Goal: Task Accomplishment & Management: Complete application form

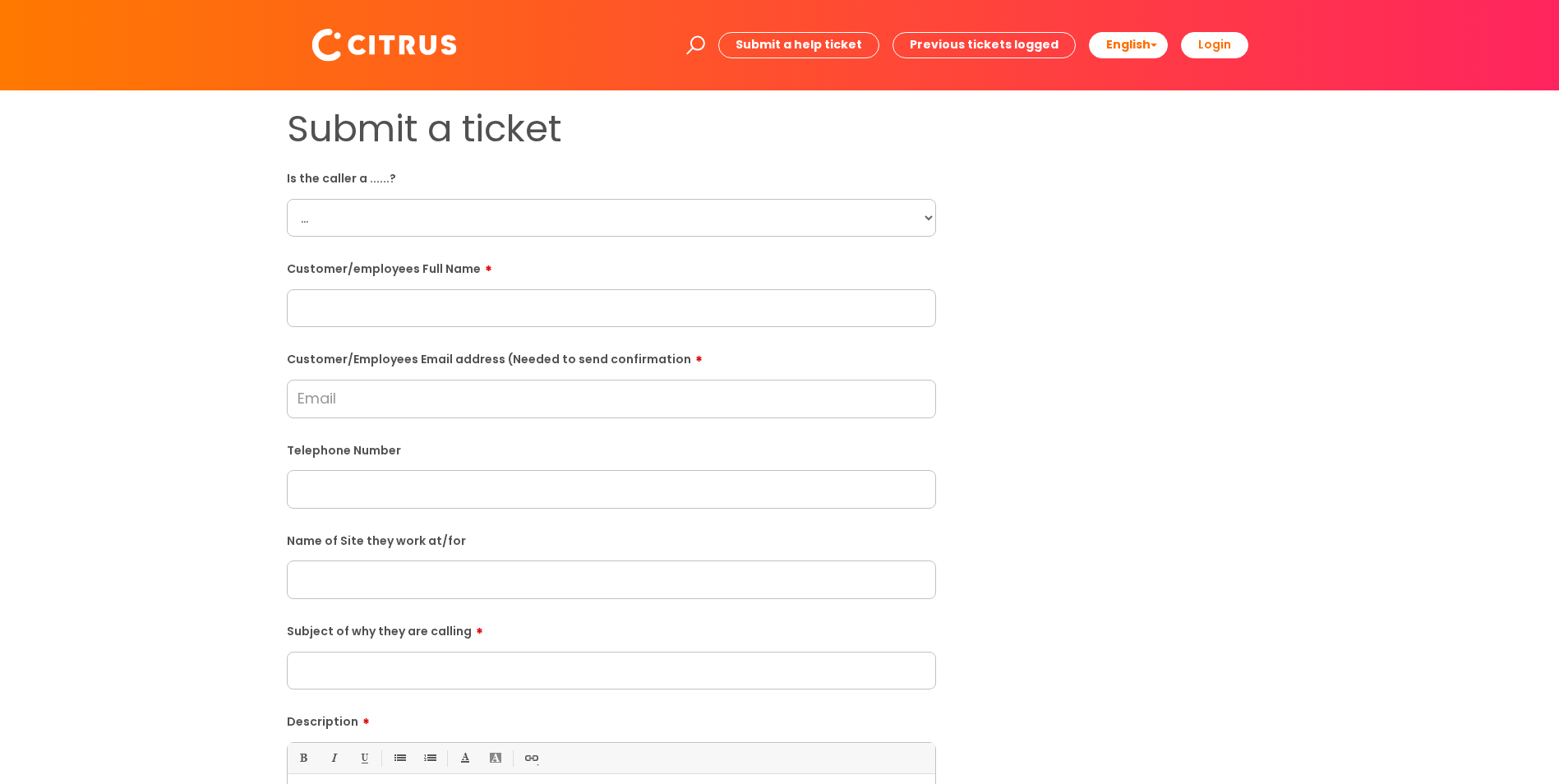
click at [435, 318] on input "text" at bounding box center [611, 307] width 649 height 38
paste input "[PERSON_NAME]"
type input "[PERSON_NAME]"
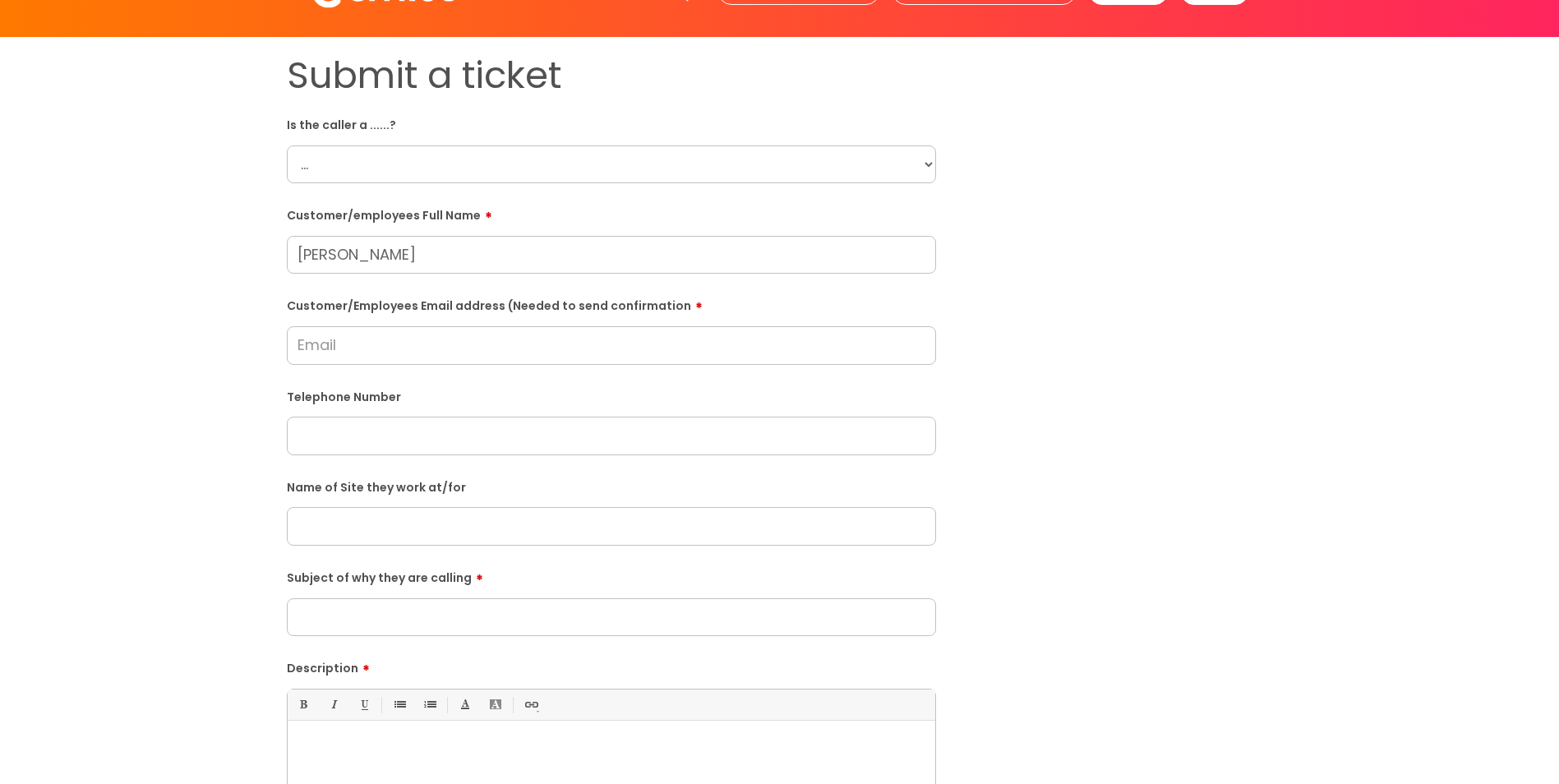
scroll to position [83, 0]
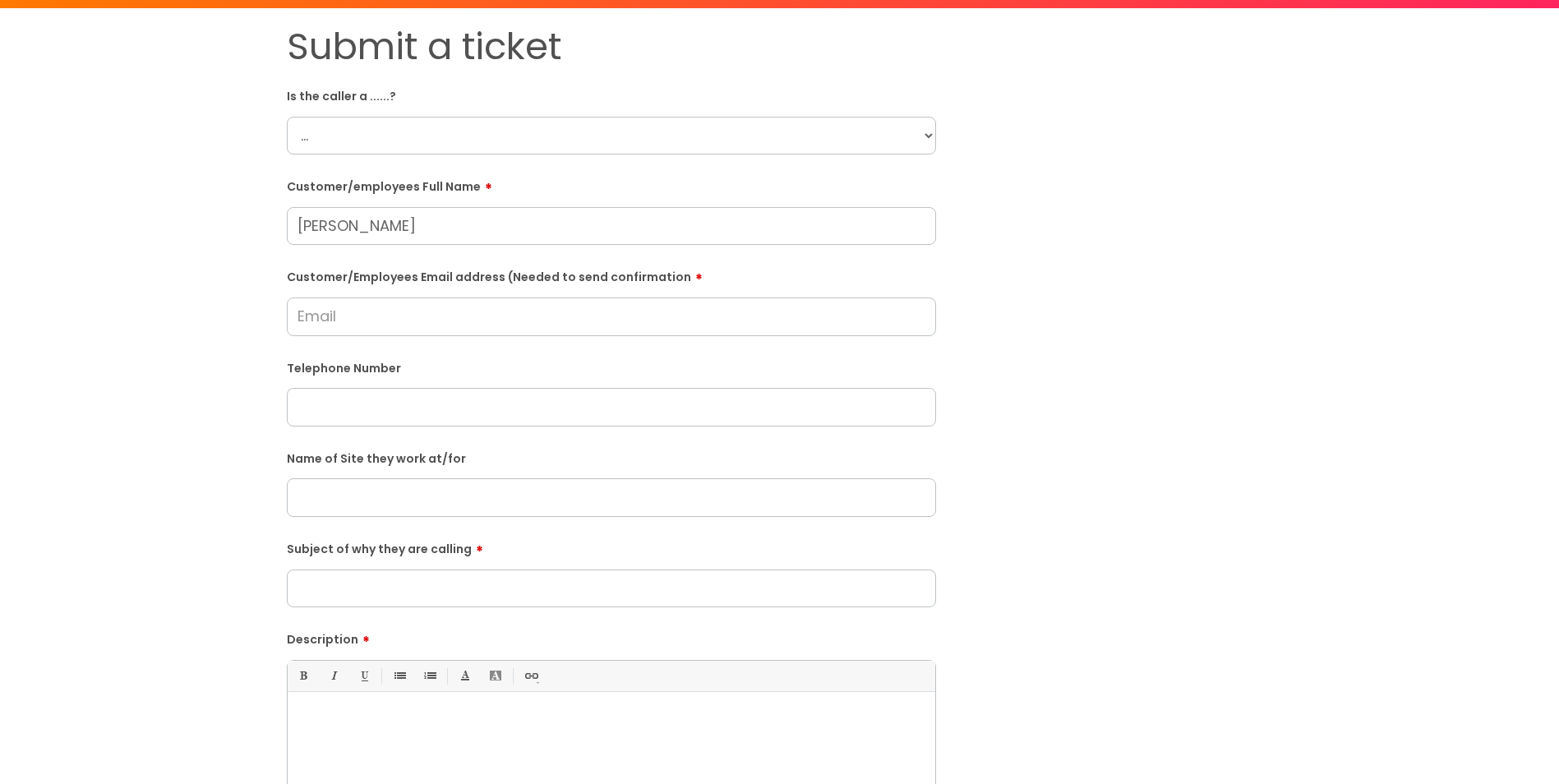
click at [370, 313] on input "Customer/Employees Email address (Needed to send confirmation" at bounding box center [611, 316] width 649 height 38
paste input "[EMAIL_ADDRESS][DOMAIN_NAME]"
type input "[EMAIL_ADDRESS][DOMAIN_NAME]"
click at [437, 588] on input "Subject of why they are calling" at bounding box center [611, 588] width 649 height 38
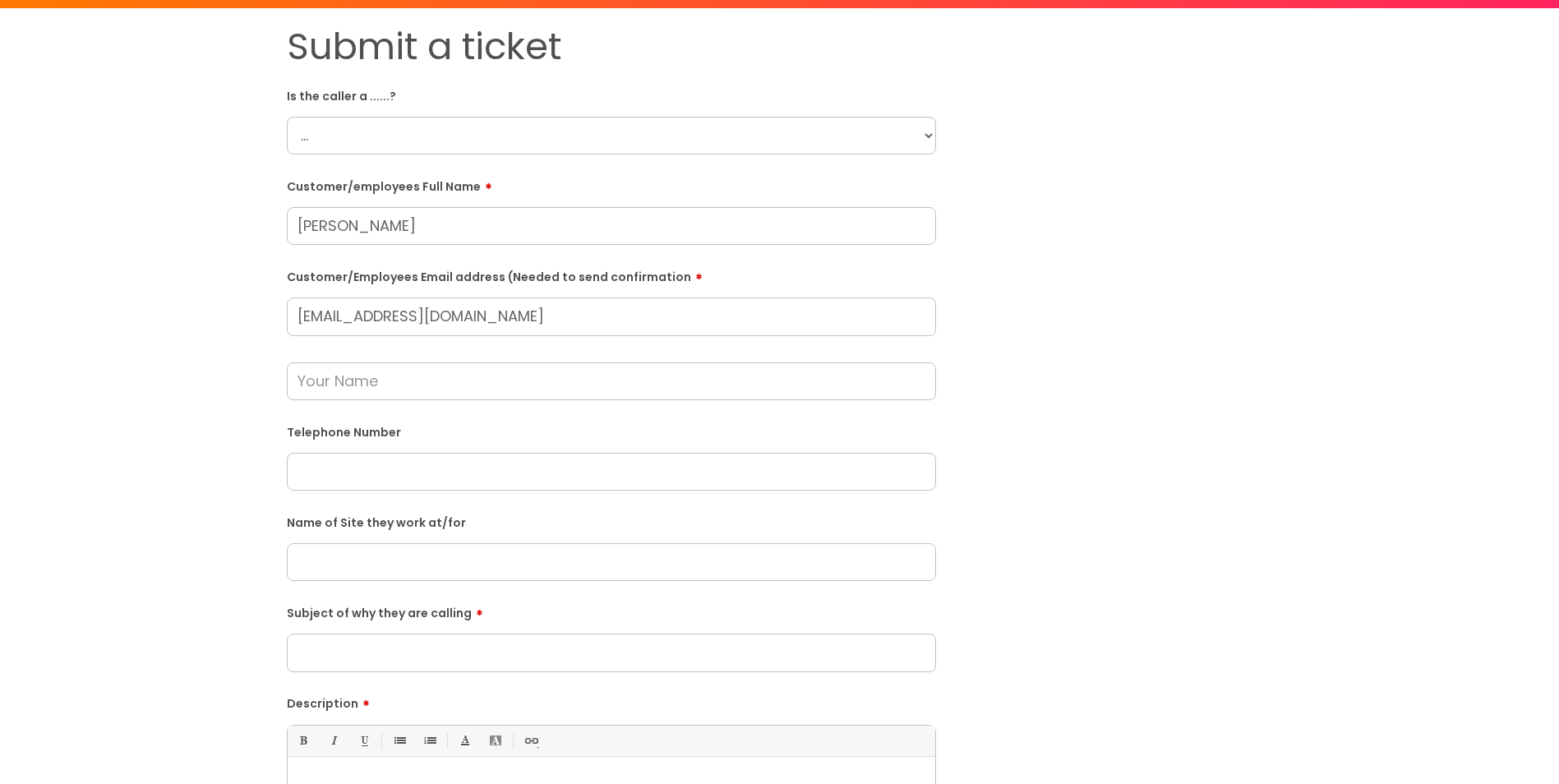
click at [336, 478] on input "text" at bounding box center [611, 471] width 649 height 38
paste input "07507987523"
type input "07507987523"
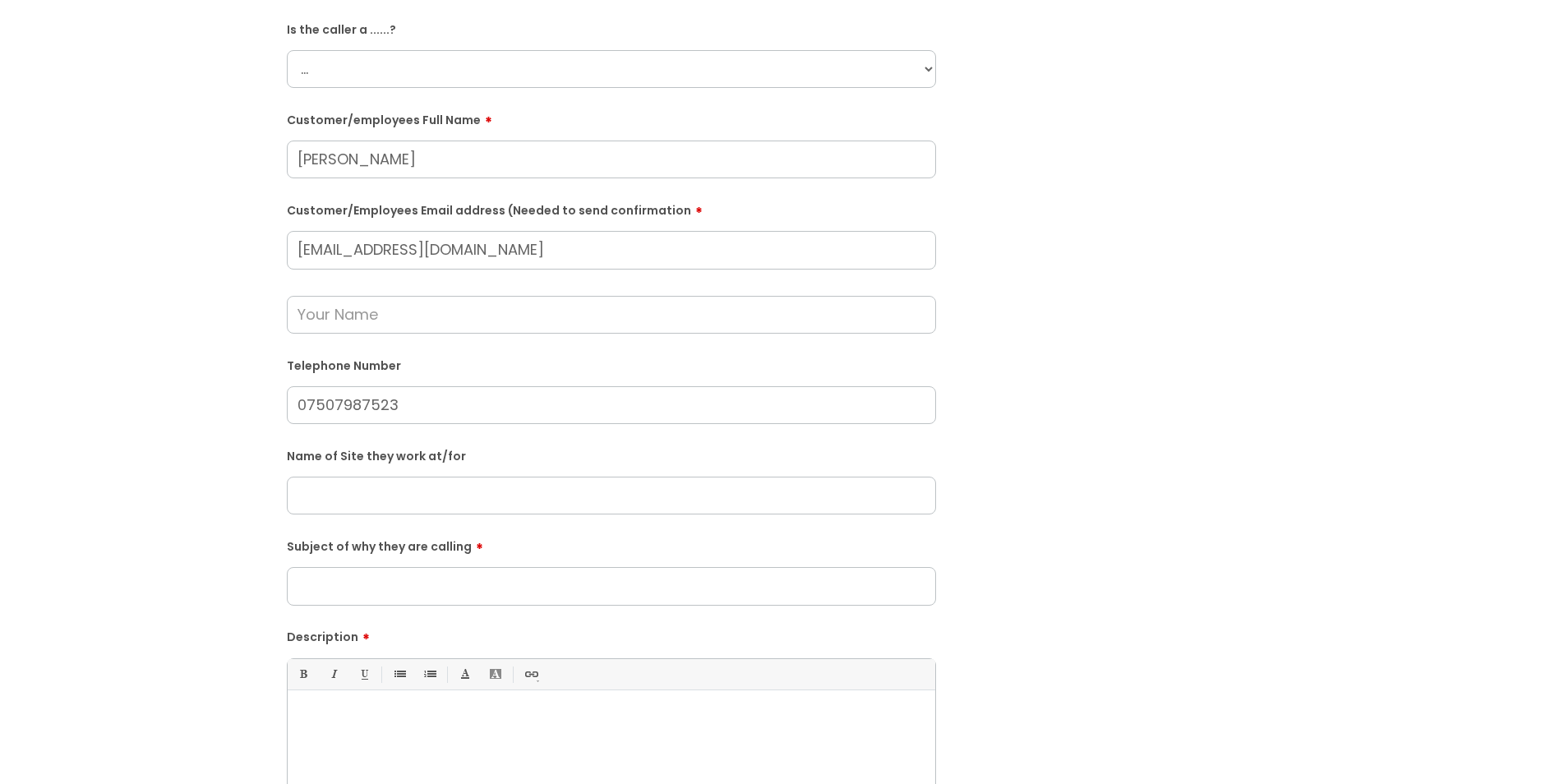
scroll to position [247, 0]
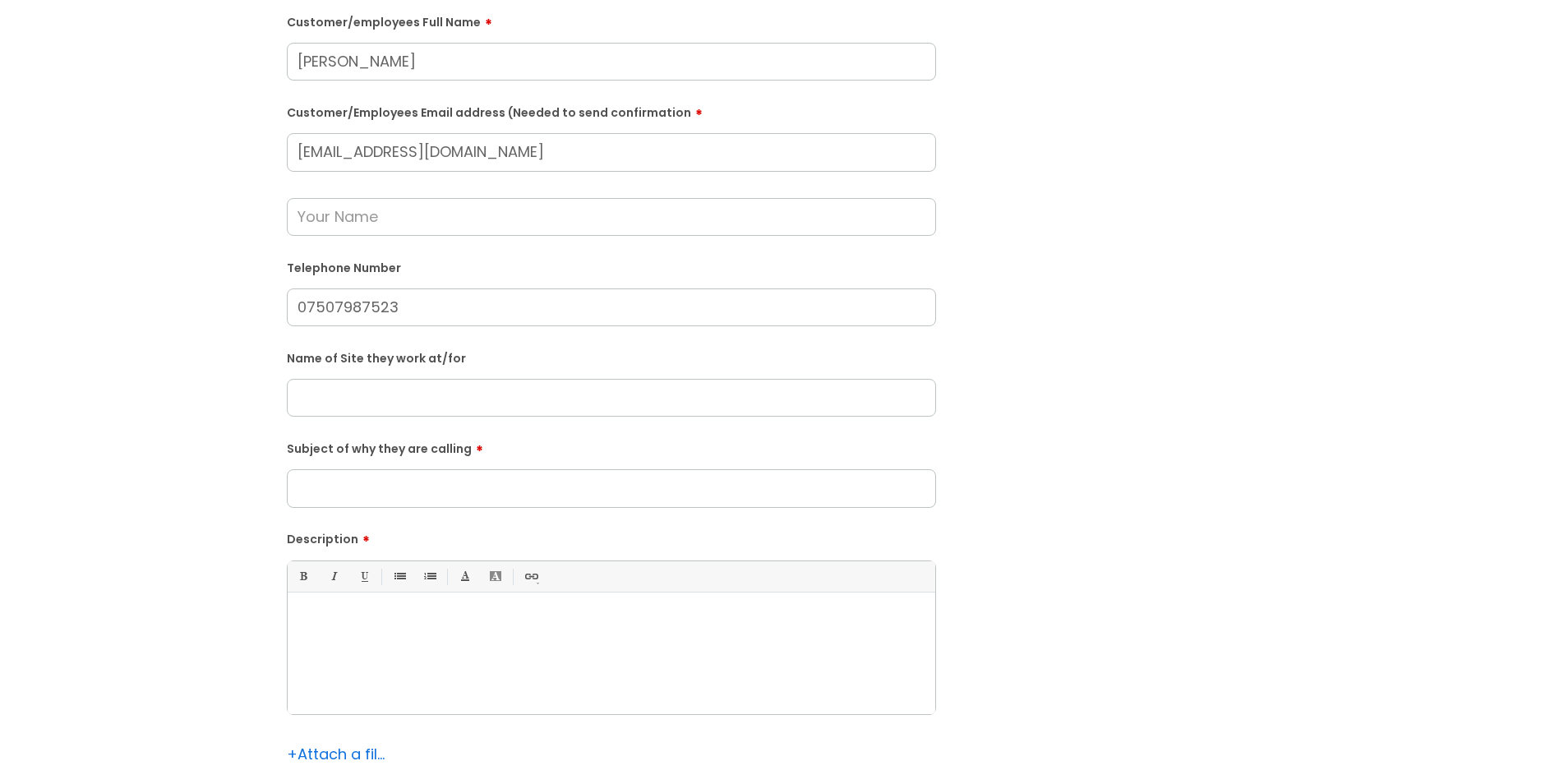
drag, startPoint x: 378, startPoint y: 626, endPoint x: 400, endPoint y: 619, distance: 23.1
click at [379, 625] on p at bounding box center [611, 620] width 623 height 15
paste div
click at [467, 290] on input "07507987523" at bounding box center [611, 306] width 649 height 38
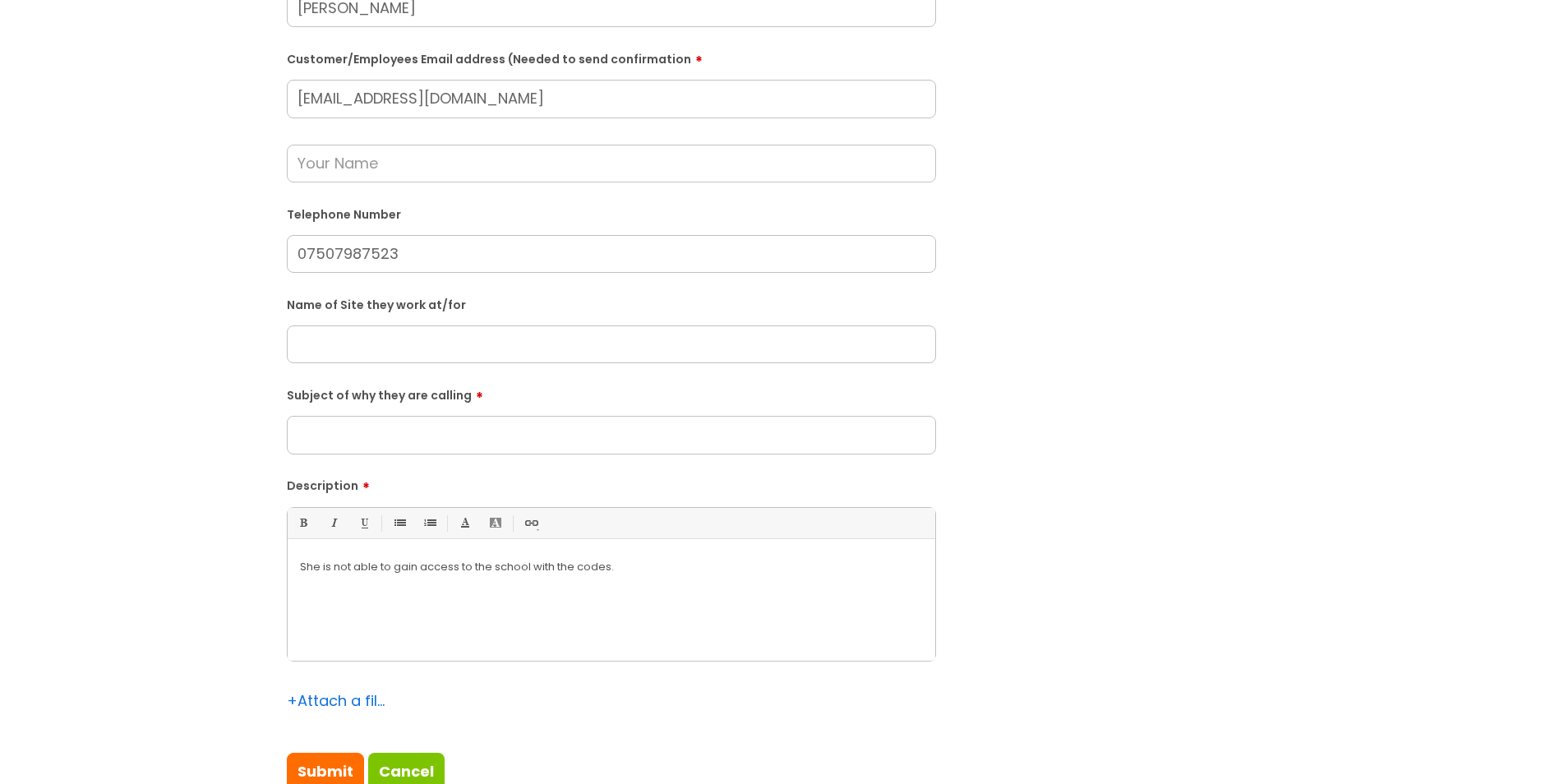
scroll to position [328, 0]
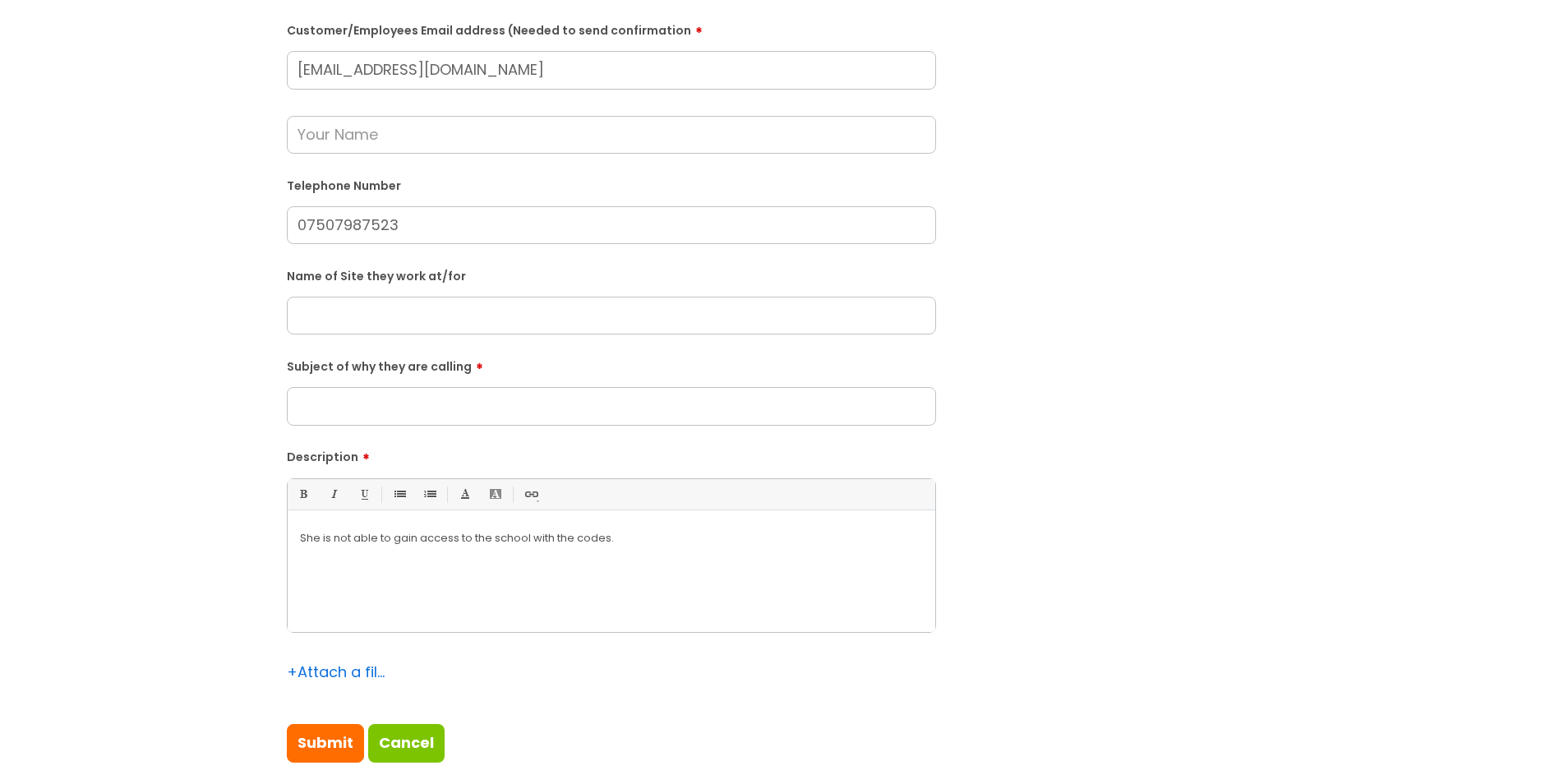
click at [334, 394] on input "Subject of why they are calling" at bounding box center [611, 406] width 649 height 38
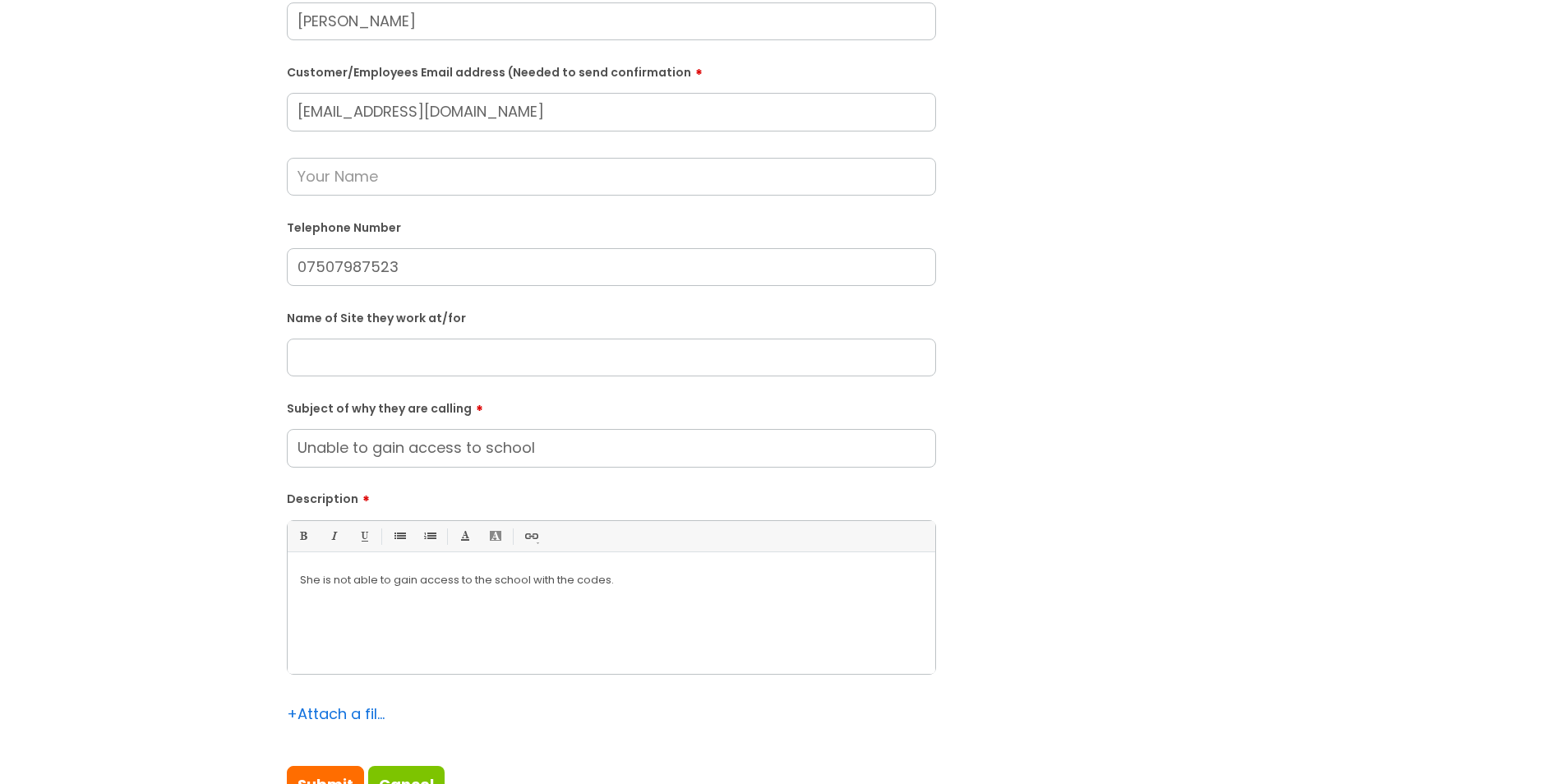
scroll to position [247, 0]
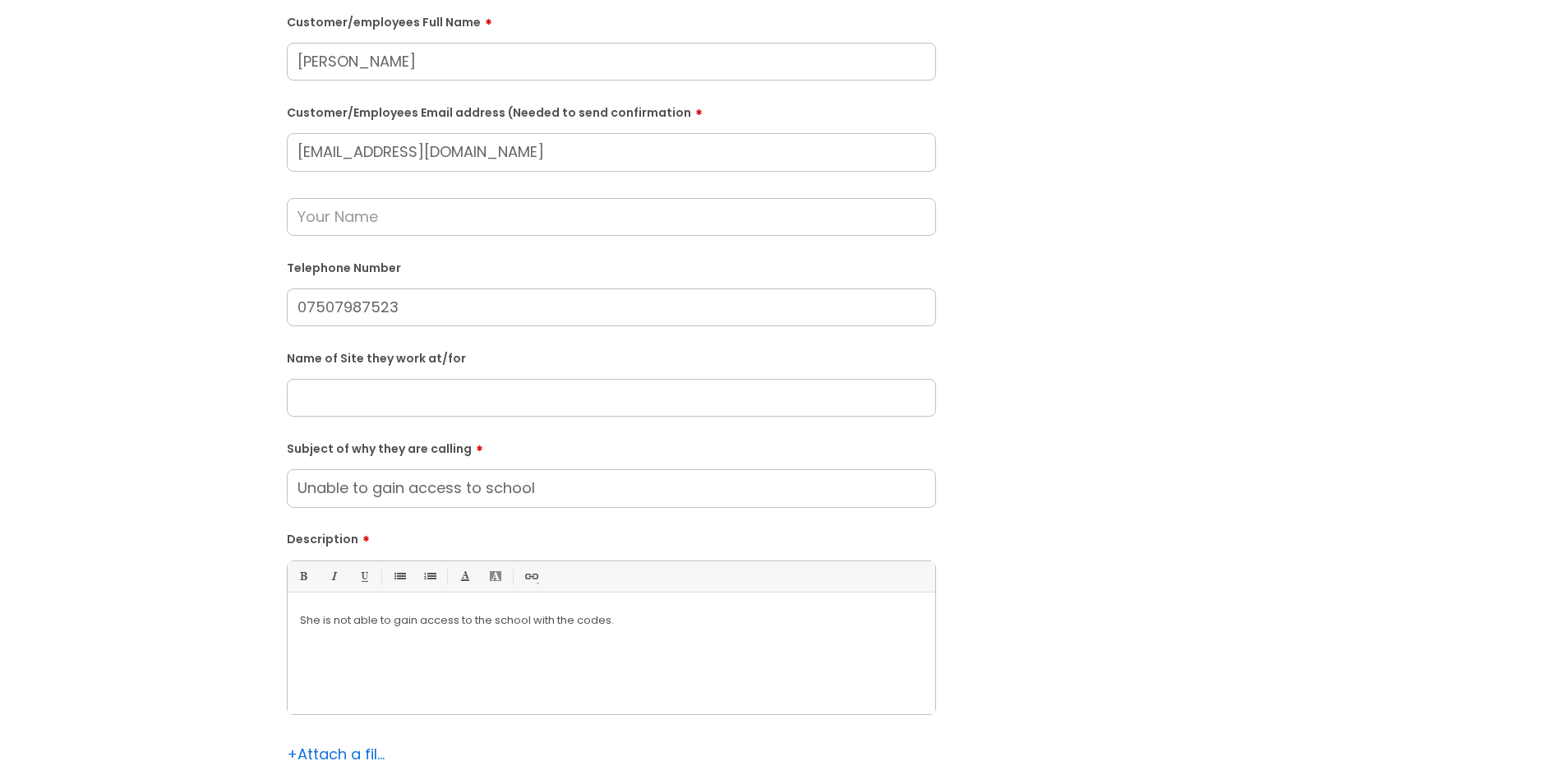
type input "Unable to gain access to school"
click at [359, 417] on form "Is the caller a ......? ... Citrus Customer Citrus Employee [DEMOGRAPHIC_DATA] …" at bounding box center [611, 381] width 649 height 927
click at [350, 407] on input "text" at bounding box center [611, 397] width 649 height 38
type input "[PERSON_NAME][GEOGRAPHIC_DATA]"
click at [673, 637] on div "She is not able to gain access to the school with the codes." at bounding box center [611, 657] width 647 height 113
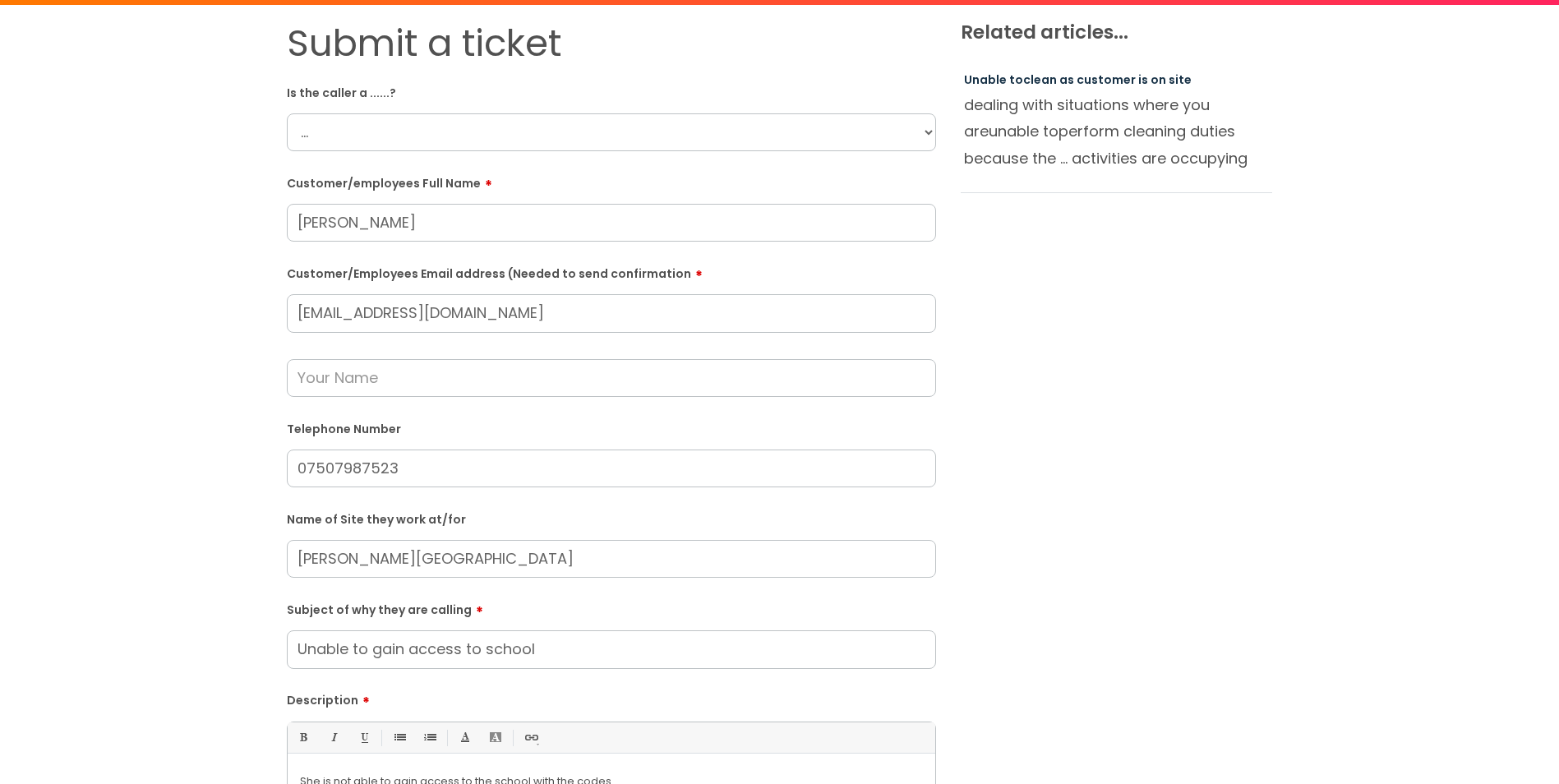
scroll to position [0, 0]
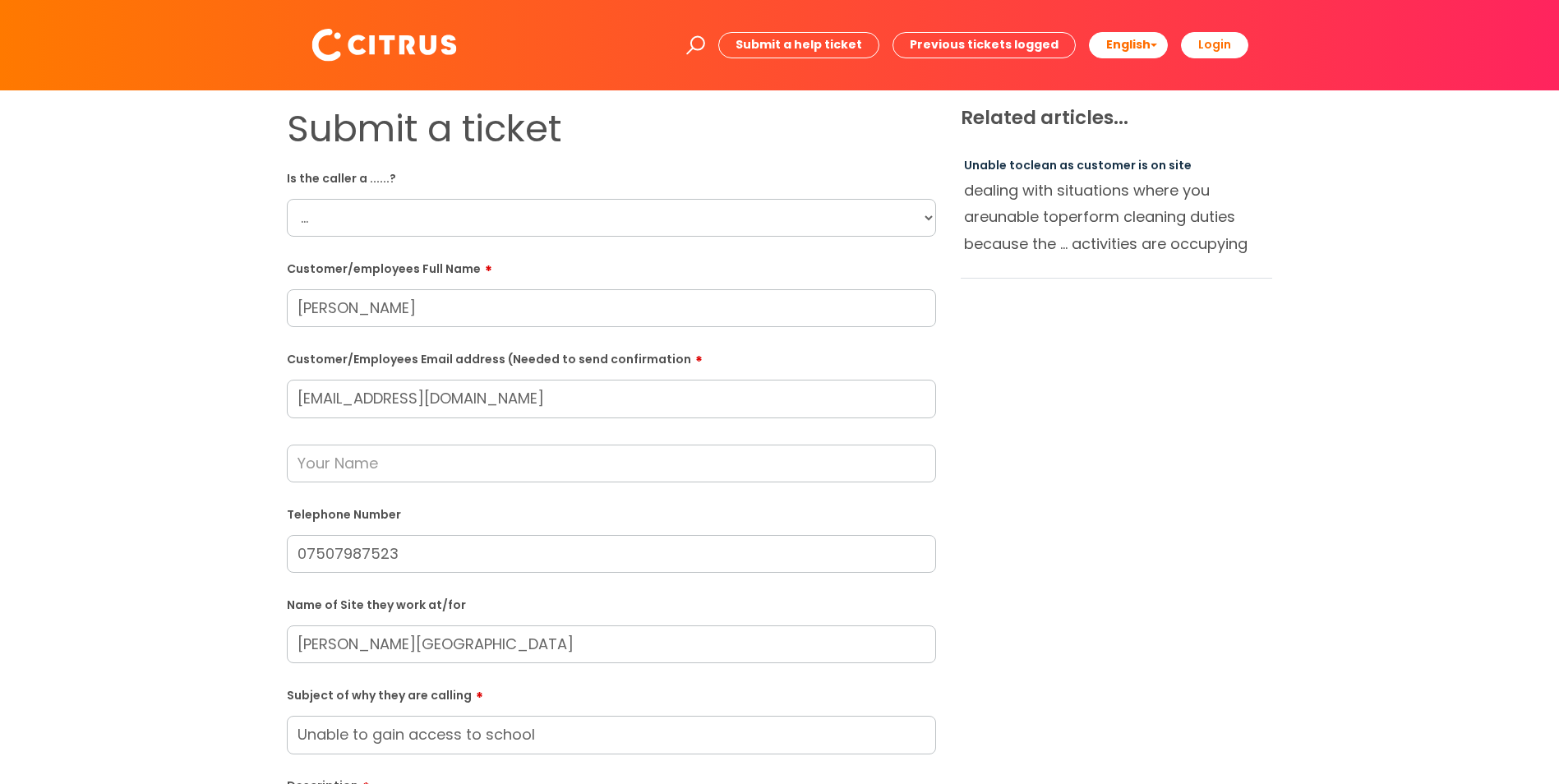
click at [365, 218] on select "... Citrus Customer Citrus Employee [DEMOGRAPHIC_DATA] Supplier" at bounding box center [611, 217] width 649 height 38
select select "Citrus Employee"
click at [287, 198] on select "... Citrus Customer Citrus Employee [DEMOGRAPHIC_DATA] Supplier" at bounding box center [611, 217] width 649 height 38
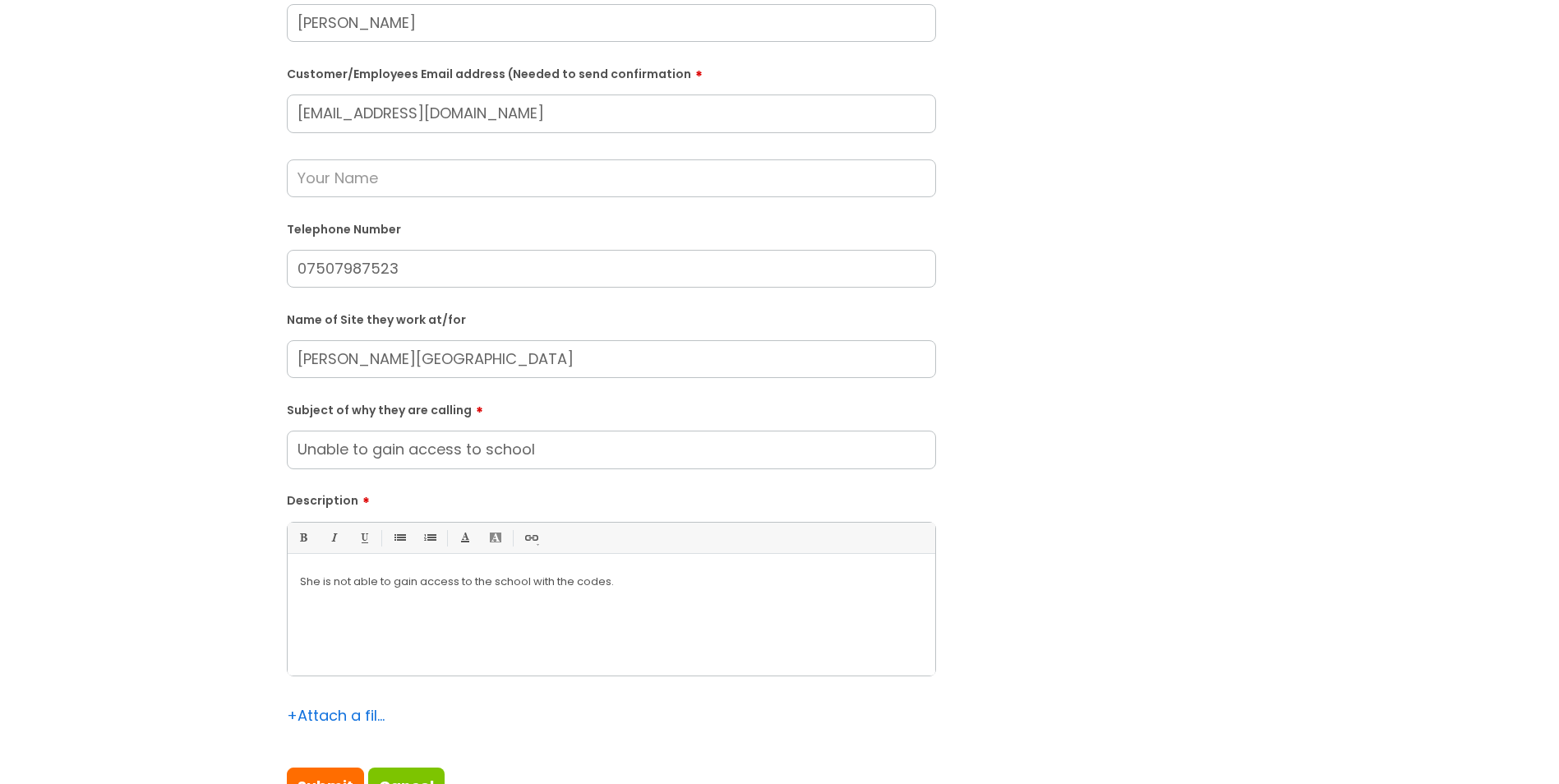
scroll to position [328, 0]
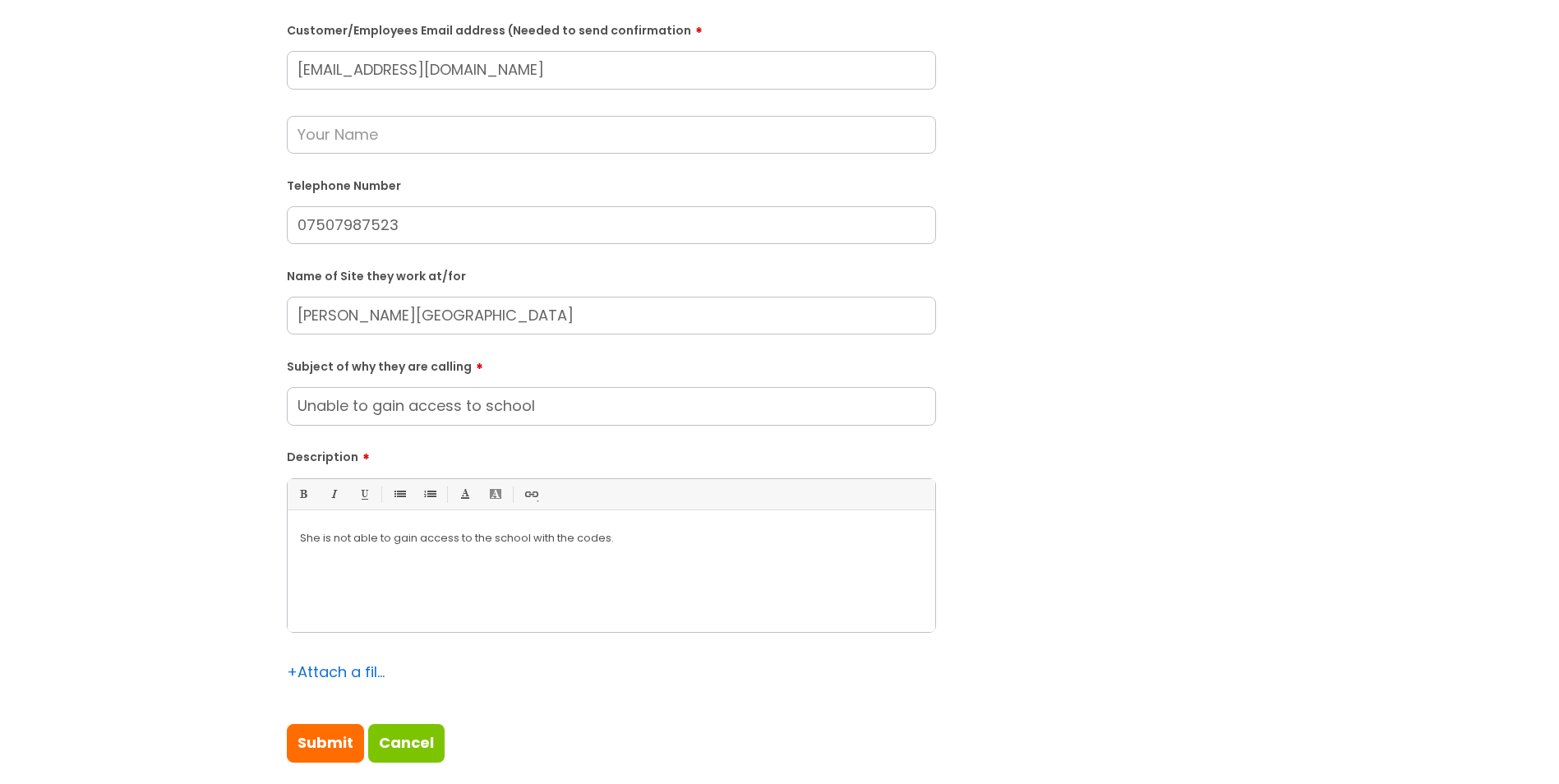
drag, startPoint x: 618, startPoint y: 557, endPoint x: 70, endPoint y: 526, distance: 548.9
click at [44, 527] on div "Submit a ticket Is the caller a ......? ... Citrus Customer Citrus Employee [DE…" at bounding box center [780, 283] width 1527 height 1011
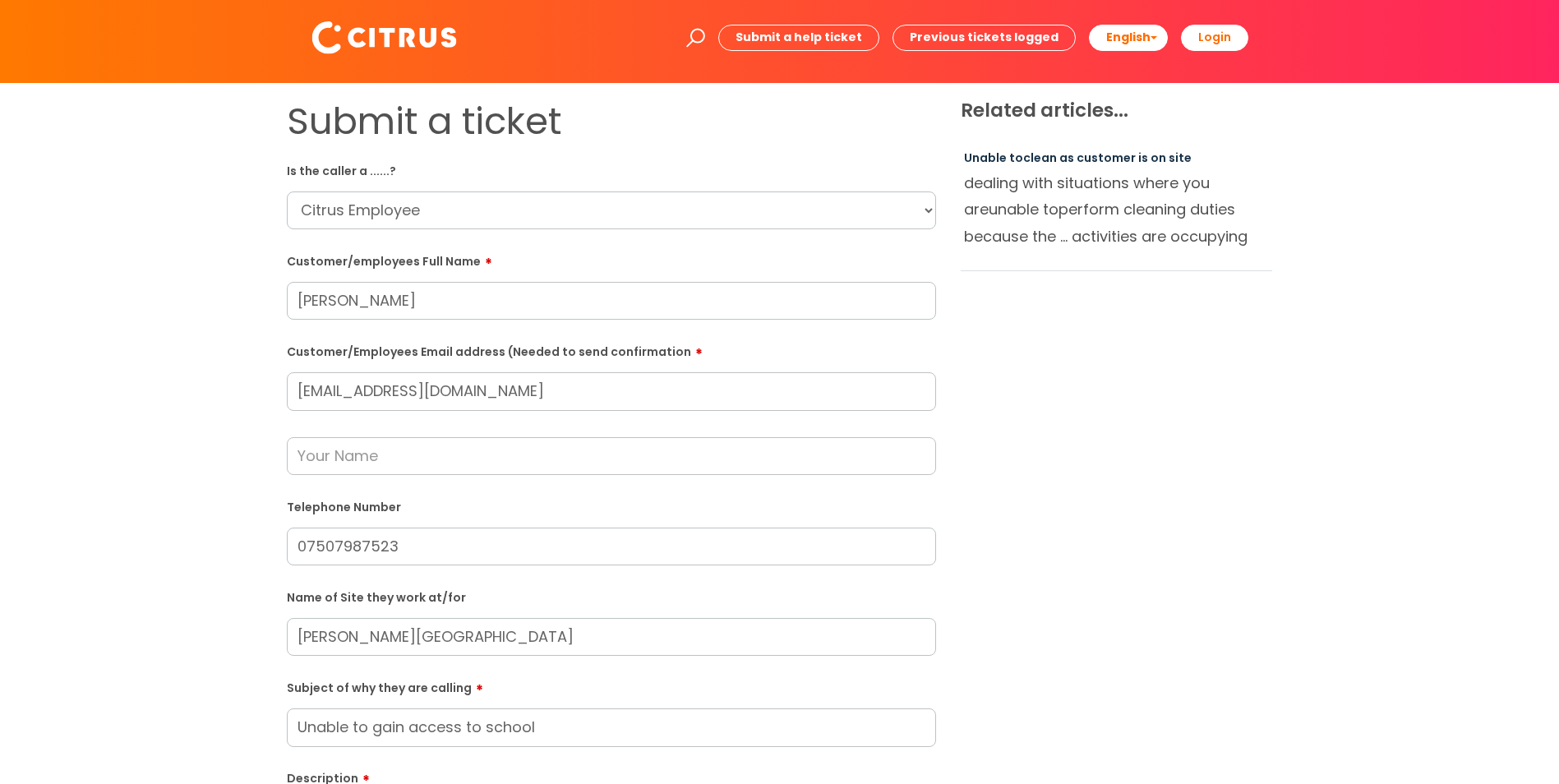
scroll to position [0, 0]
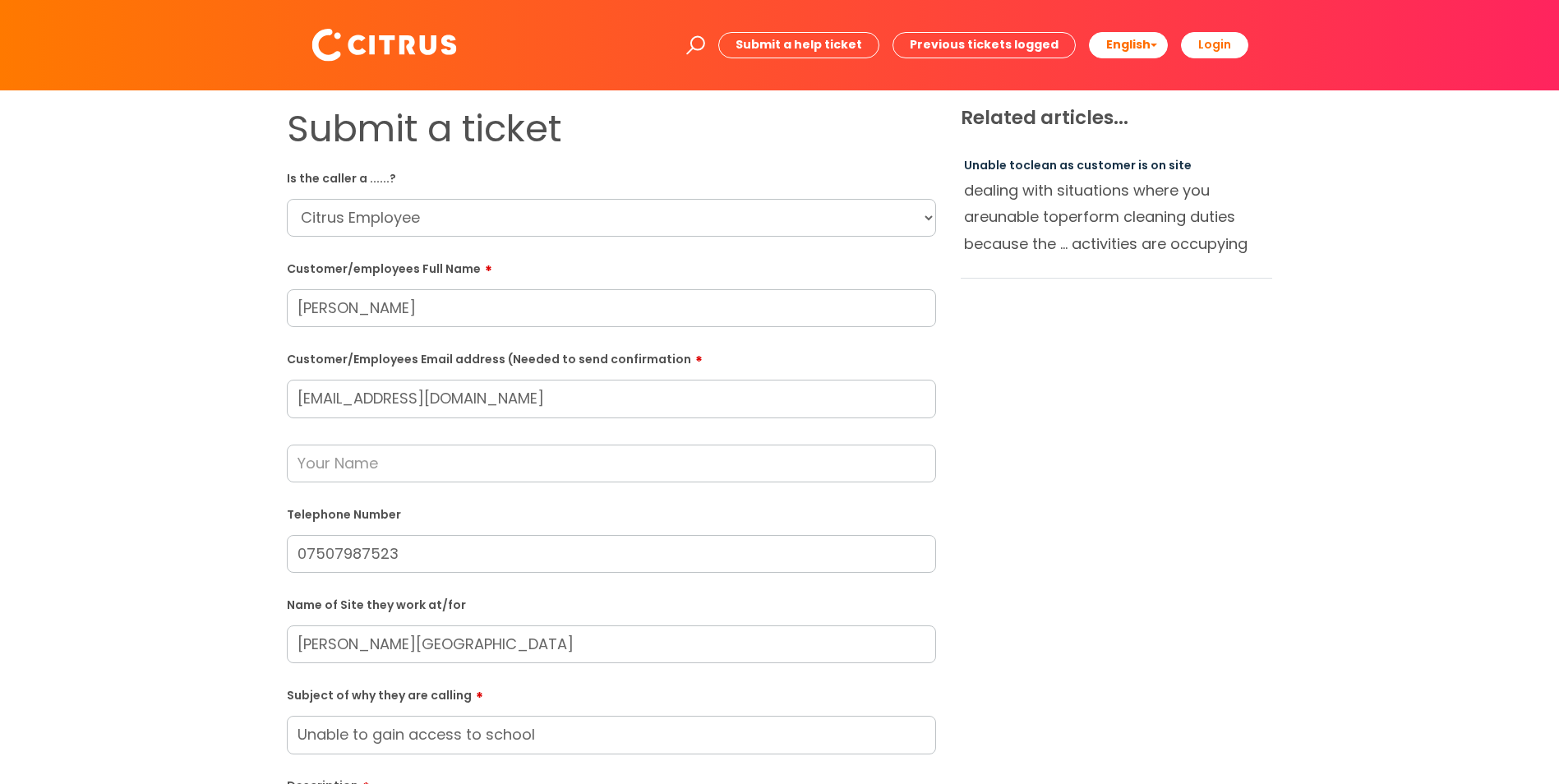
click at [204, 392] on div "Submit a ticket Is the caller a ......? ... Citrus Customer Citrus Employee [DE…" at bounding box center [780, 612] width 1527 height 1011
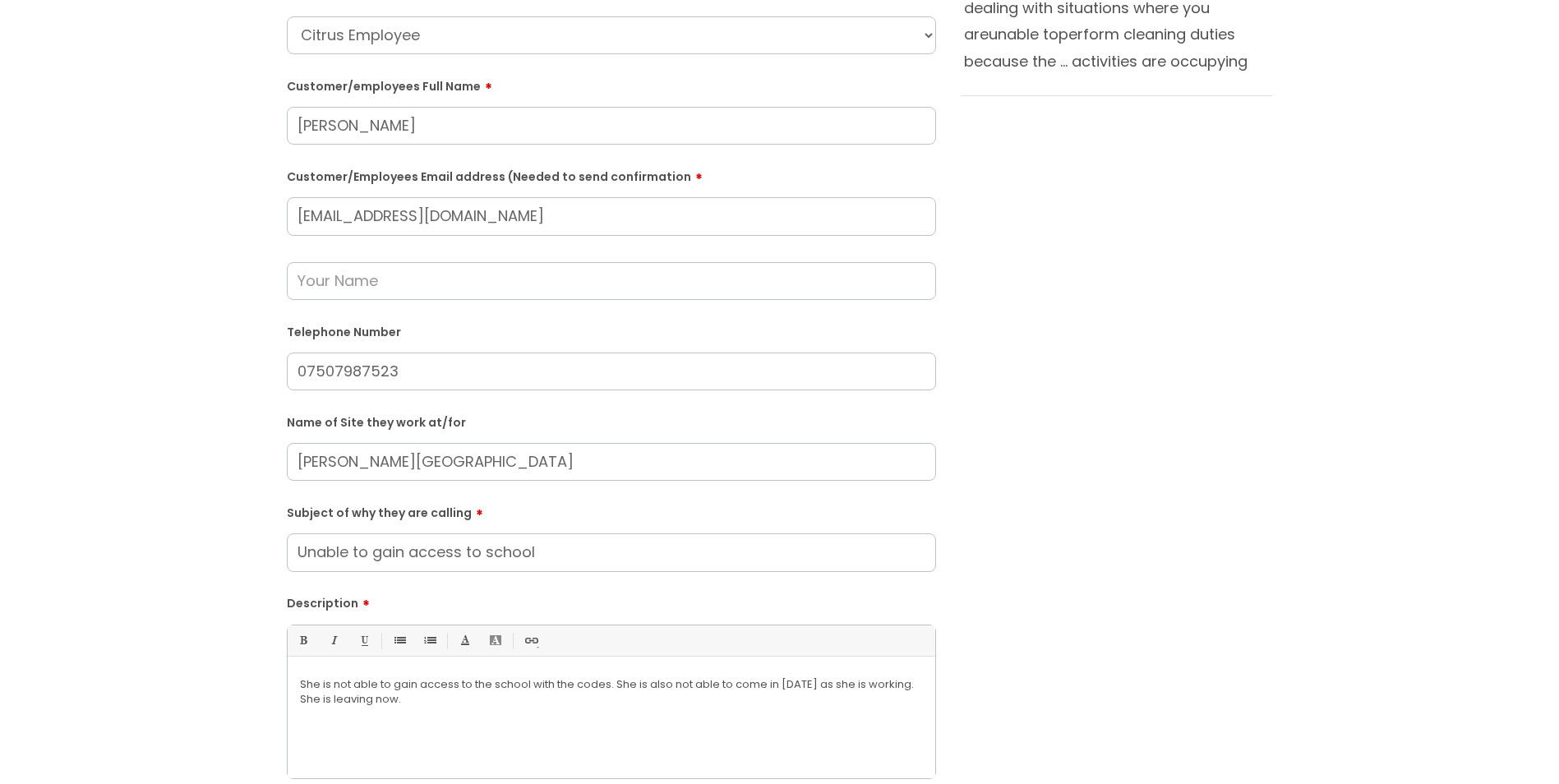
scroll to position [411, 0]
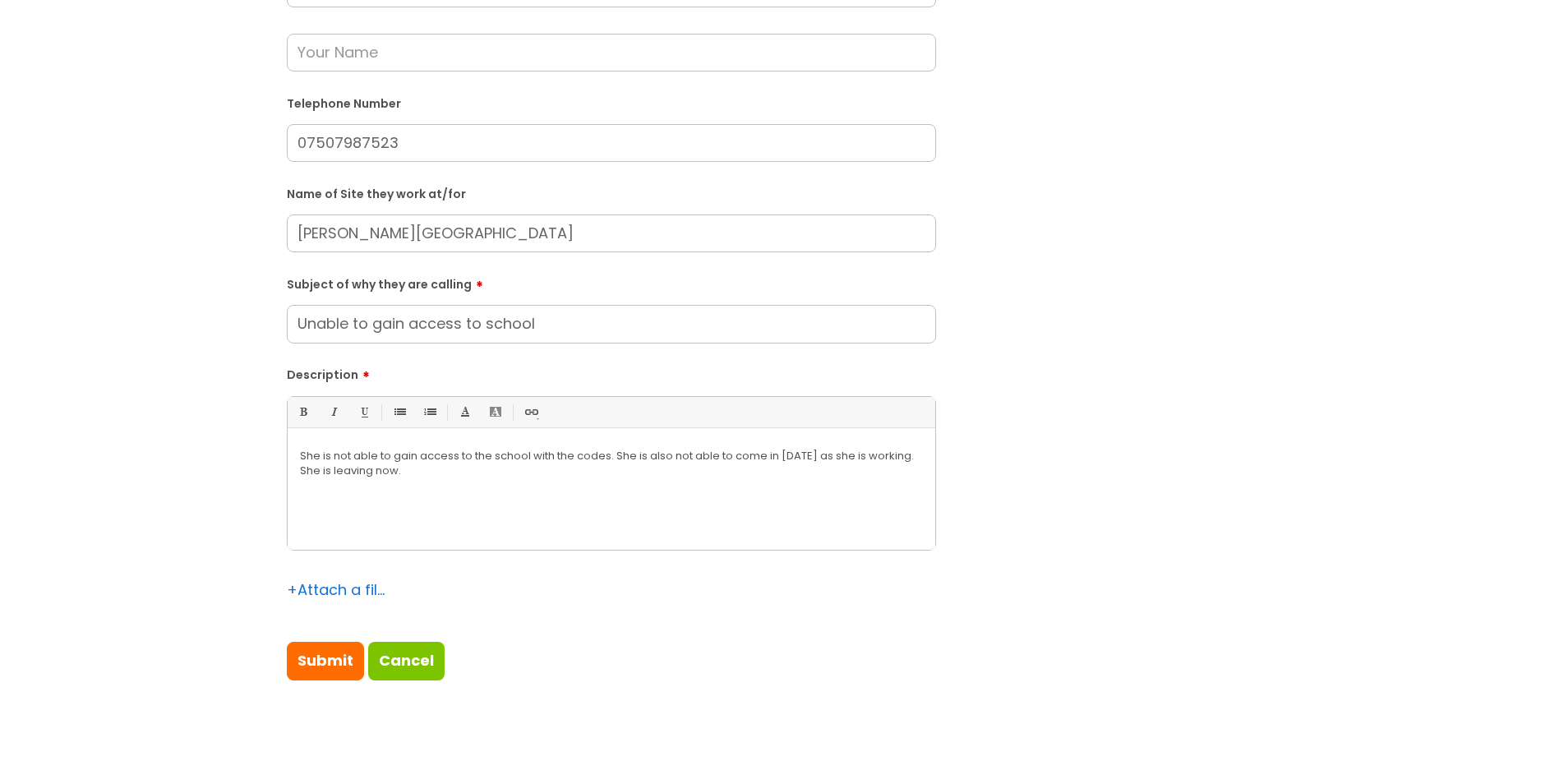
click at [483, 465] on p "She is not able to gain access to the school with the codes. She is also not ab…" at bounding box center [611, 464] width 623 height 30
copy p "She is not able to gain access to the school with the codes. She is also not ab…"
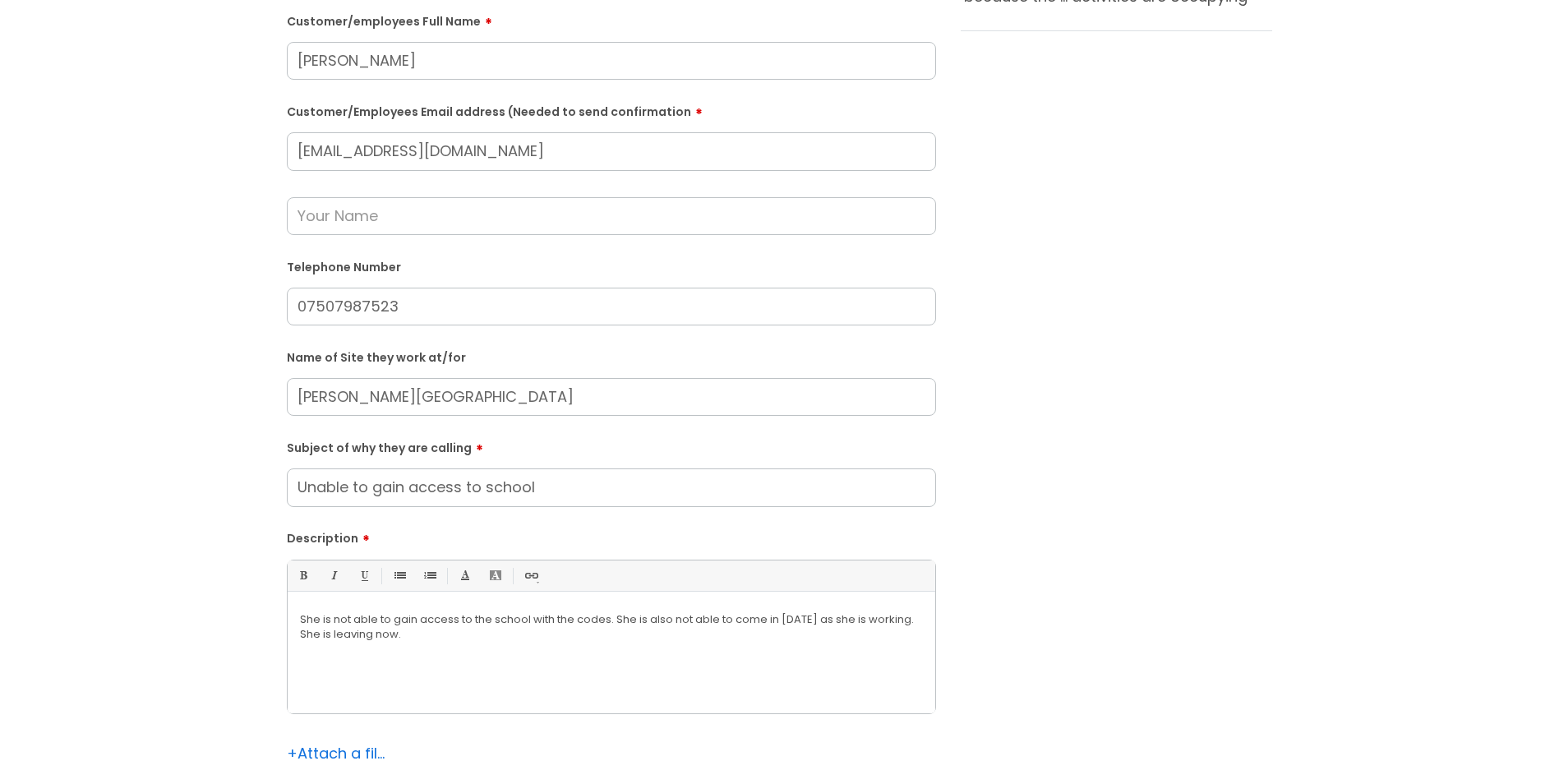
scroll to position [247, 0]
click at [357, 144] on input "[EMAIL_ADDRESS][DOMAIN_NAME]" at bounding box center [611, 152] width 649 height 38
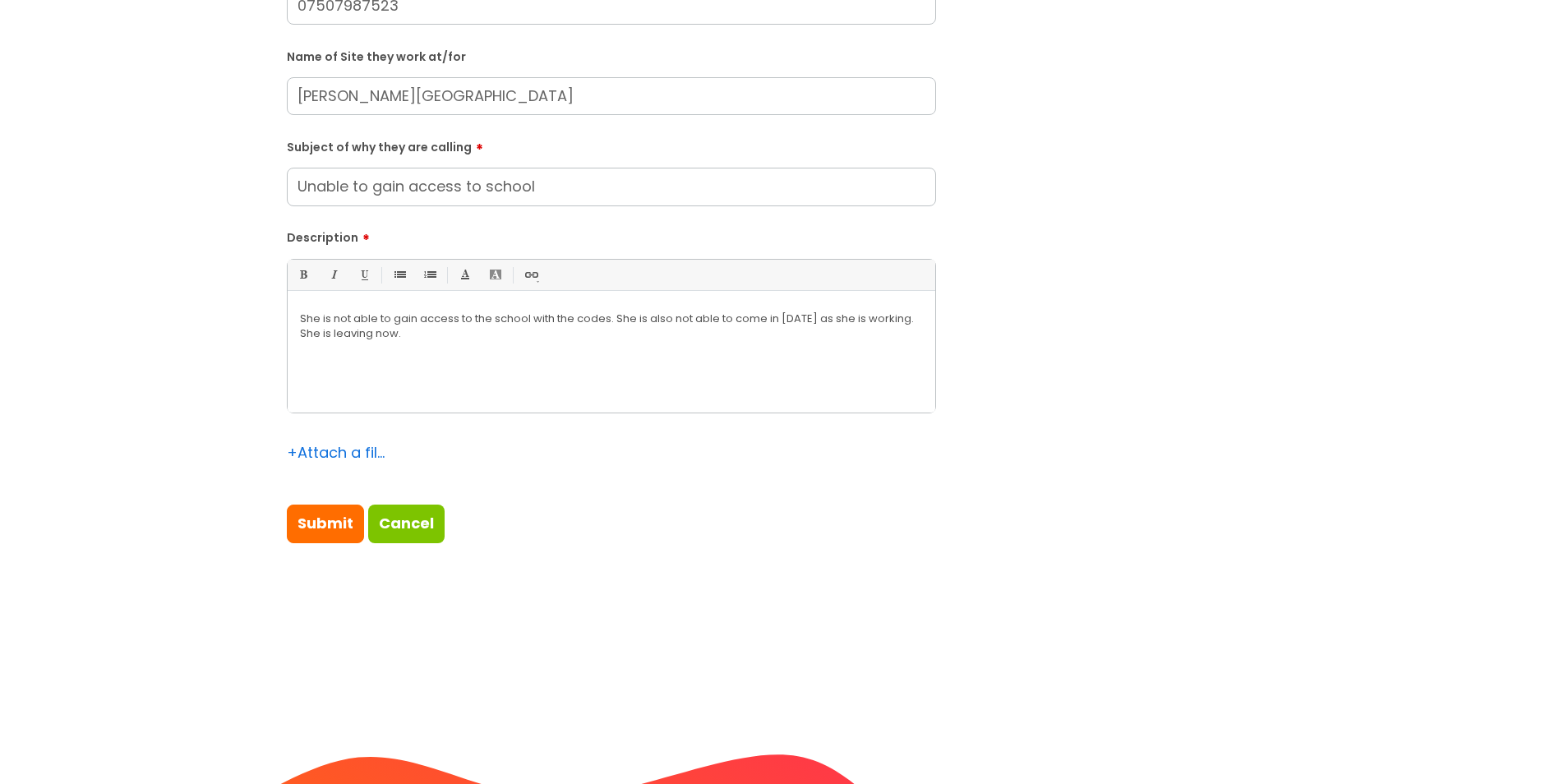
scroll to position [658, 0]
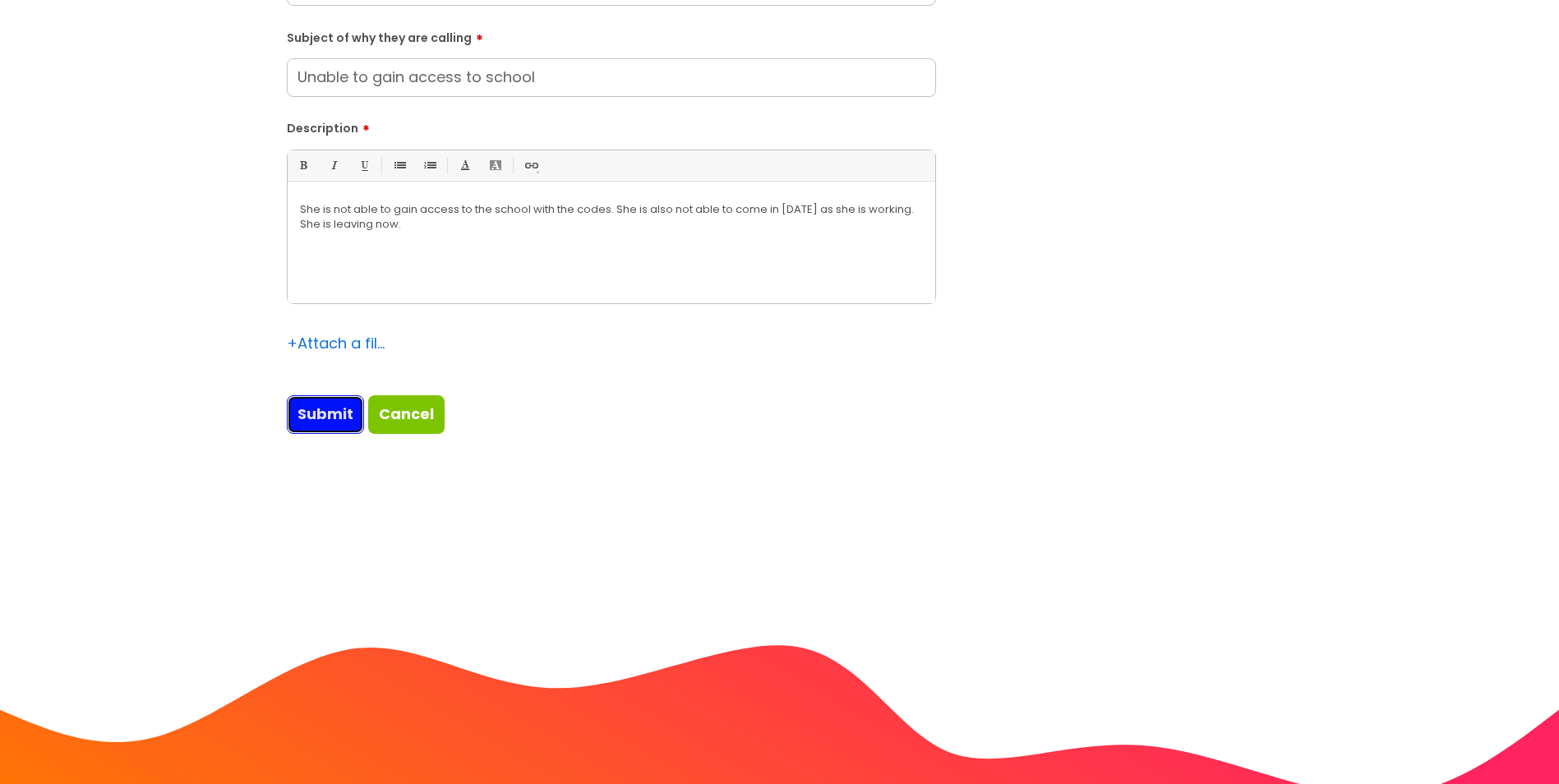
click at [305, 419] on input "Submit" at bounding box center [326, 414] width 77 height 38
type input "Please Wait..."
